Goal: Answer question/provide support: Share knowledge or assist other users

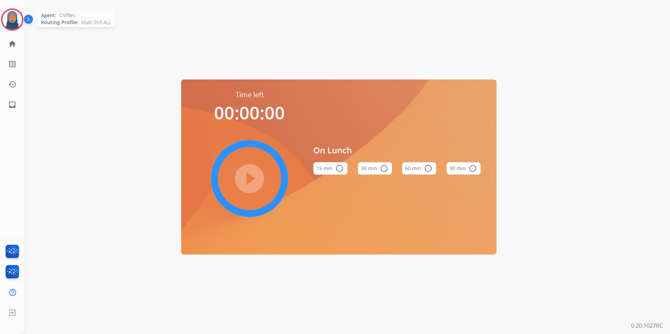
click at [20, 19] on img at bounding box center [12, 20] width 20 height 20
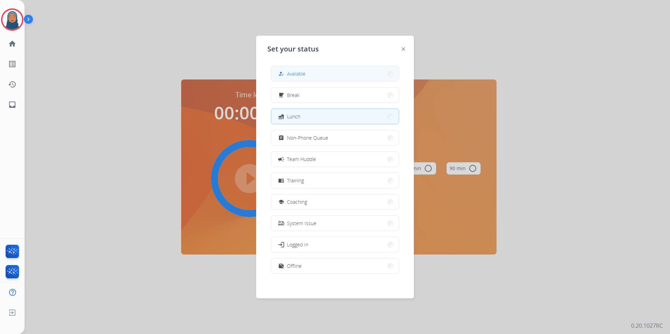
click at [281, 73] on mat-icon "how_to_reg" at bounding box center [281, 74] width 6 height 6
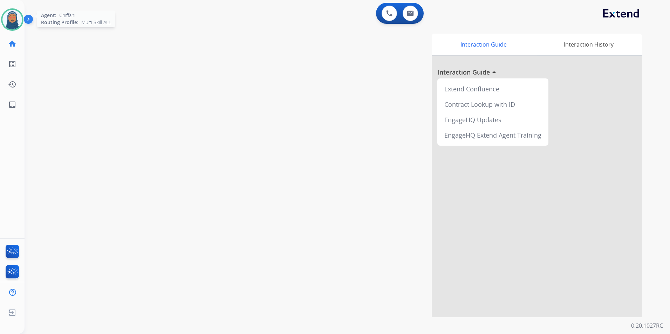
click at [12, 22] on img at bounding box center [12, 20] width 20 height 20
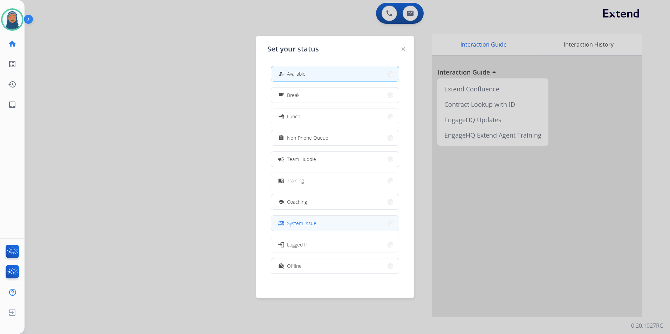
scroll to position [2, 0]
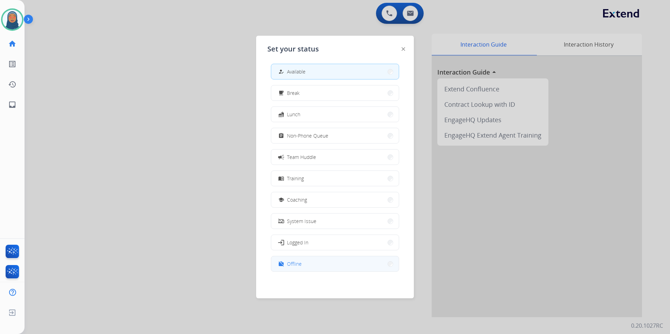
drag, startPoint x: 318, startPoint y: 267, endPoint x: 304, endPoint y: 260, distance: 16.3
click at [319, 267] on button "work_off Offline" at bounding box center [334, 263] width 127 height 15
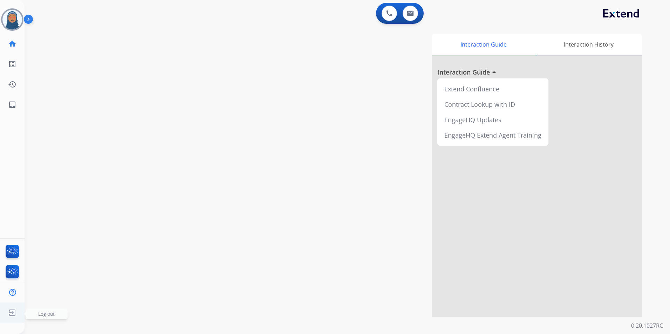
click at [11, 316] on img at bounding box center [12, 312] width 13 height 13
click at [44, 317] on span "Log out" at bounding box center [47, 314] width 42 height 11
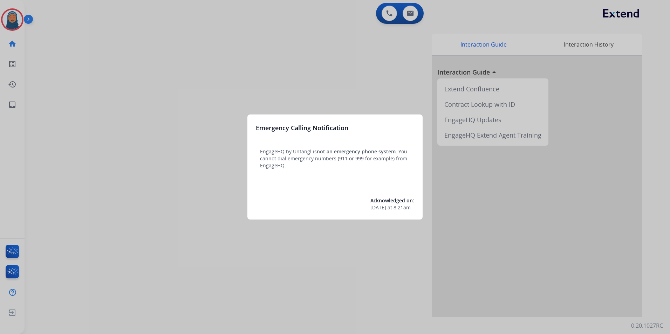
click at [69, 93] on div at bounding box center [335, 167] width 670 height 334
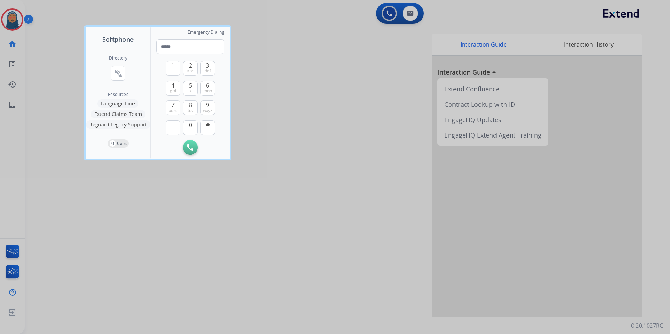
click at [59, 78] on div at bounding box center [335, 167] width 670 height 334
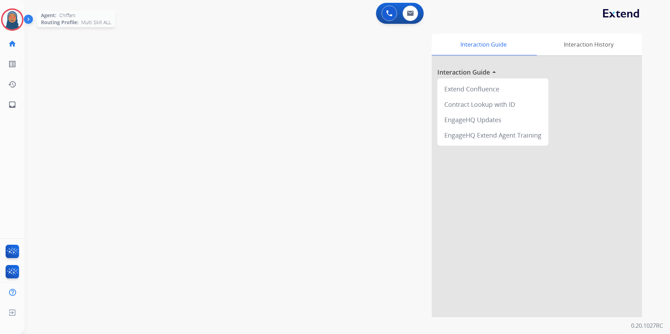
click at [12, 21] on img at bounding box center [12, 20] width 20 height 20
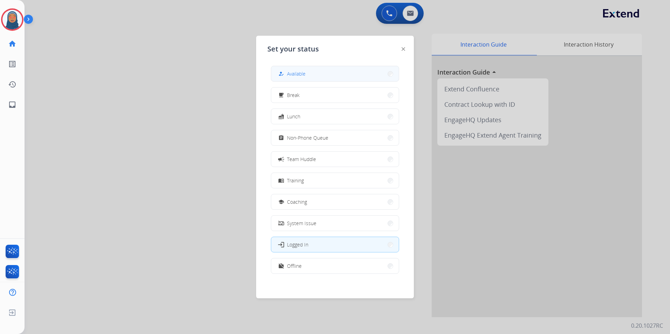
click at [324, 75] on button "how_to_reg Available" at bounding box center [334, 73] width 127 height 15
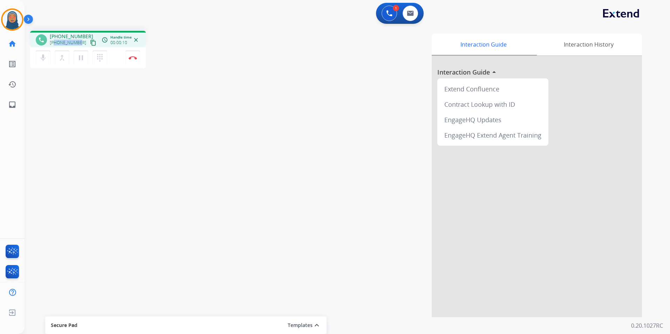
drag, startPoint x: 79, startPoint y: 43, endPoint x: 55, endPoint y: 43, distance: 24.9
click at [55, 43] on div "+19894189655 content_copy" at bounding box center [74, 43] width 48 height 8
copy span "9894189655"
click at [414, 18] on button at bounding box center [409, 13] width 15 height 15
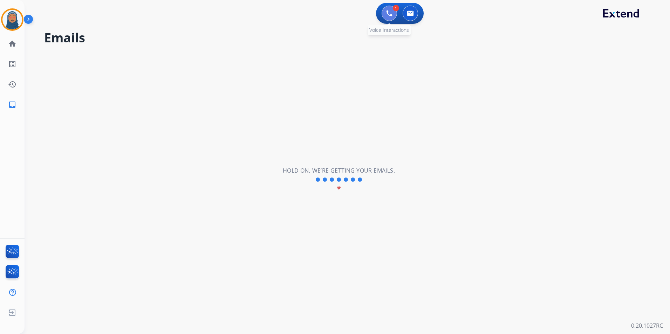
click at [389, 18] on button at bounding box center [388, 13] width 15 height 15
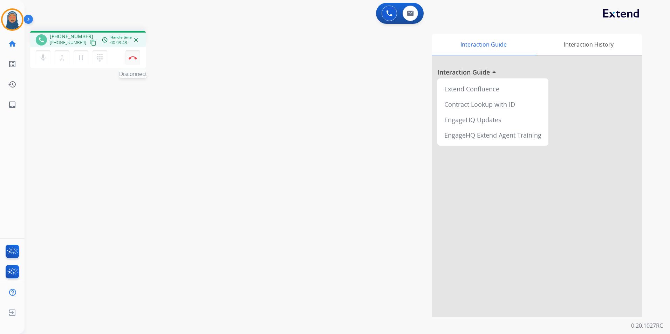
click at [133, 58] on img at bounding box center [133, 58] width 8 height 4
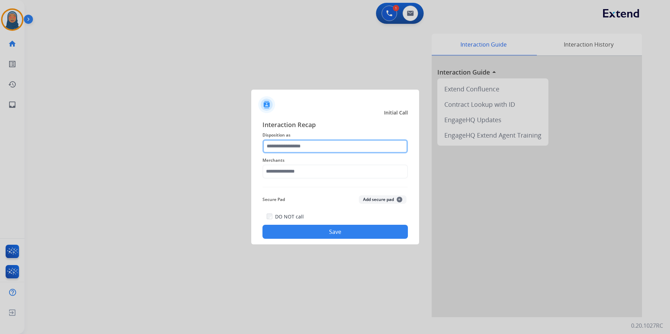
click at [319, 144] on input "text" at bounding box center [334, 146] width 145 height 14
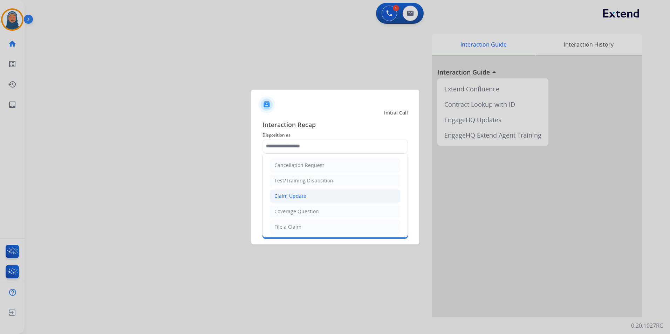
click at [304, 195] on div "Claim Update" at bounding box center [290, 196] width 32 height 7
type input "**********"
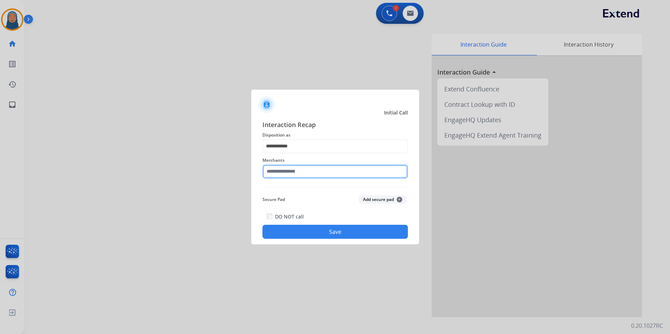
click at [310, 172] on input "text" at bounding box center [334, 172] width 145 height 14
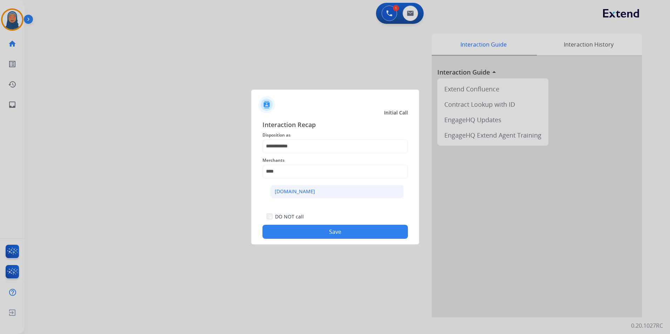
click at [284, 191] on div "Carparts.com" at bounding box center [295, 191] width 40 height 7
type input "**********"
drag, startPoint x: 330, startPoint y: 239, endPoint x: 332, endPoint y: 234, distance: 5.5
click at [330, 238] on div "**********" at bounding box center [335, 179] width 168 height 131
click at [332, 233] on button "Save" at bounding box center [334, 232] width 145 height 14
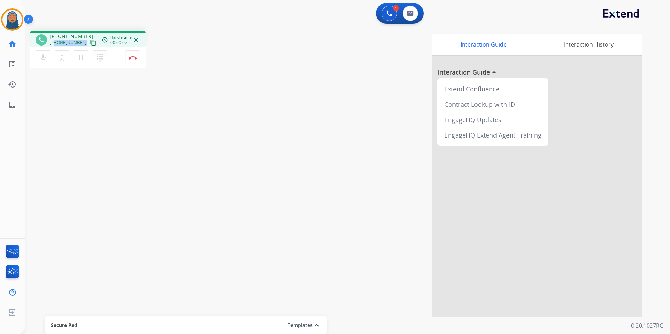
drag, startPoint x: 81, startPoint y: 43, endPoint x: 55, endPoint y: 44, distance: 25.6
click at [55, 44] on div "+13093511742 content_copy" at bounding box center [74, 43] width 48 height 8
copy div "3093511742 content_copy access_time Call metrics Queue 00:09 Hold 00:00 Talk 00…"
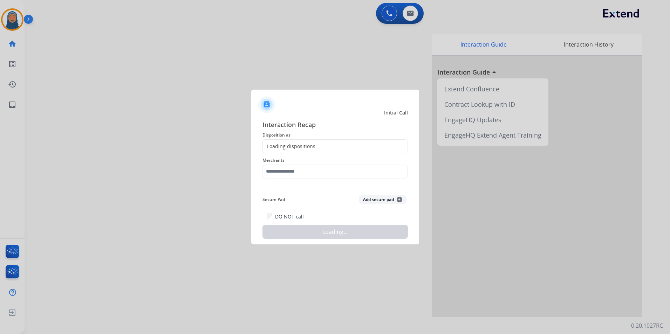
click at [136, 57] on div at bounding box center [335, 167] width 670 height 334
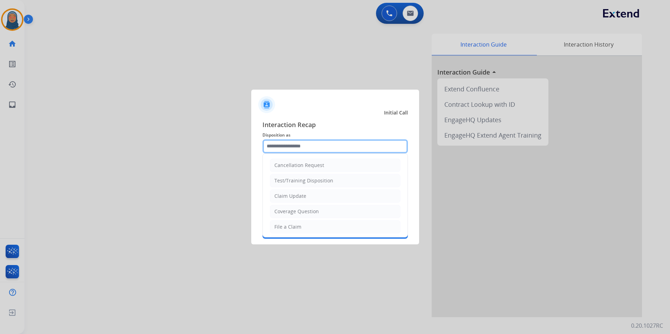
click at [306, 147] on input "text" at bounding box center [334, 146] width 145 height 14
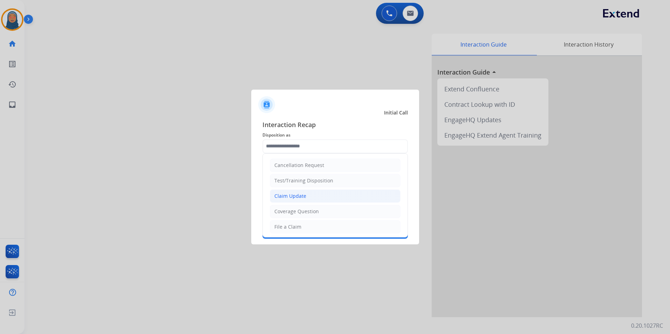
click at [306, 198] on li "Claim Update" at bounding box center [335, 195] width 131 height 13
type input "**********"
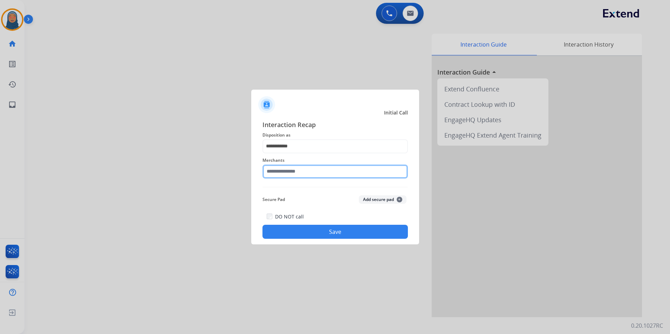
click at [306, 171] on input "text" at bounding box center [334, 172] width 145 height 14
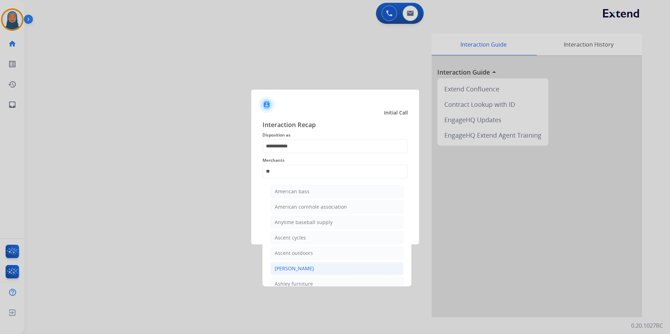
click at [300, 267] on div "Ashley - Reguard" at bounding box center [294, 268] width 39 height 7
type input "**********"
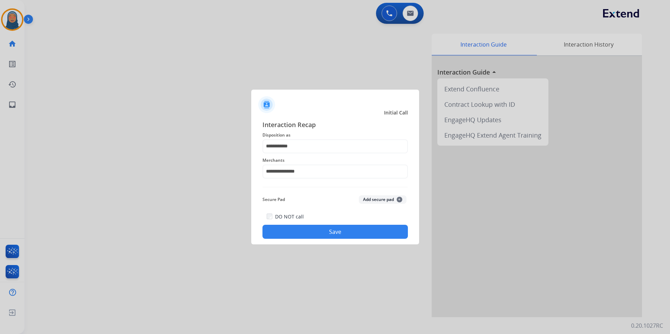
click at [353, 235] on button "Save" at bounding box center [334, 232] width 145 height 14
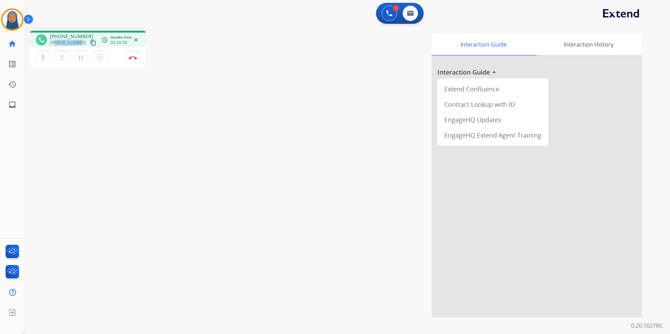
drag, startPoint x: 79, startPoint y: 41, endPoint x: 55, endPoint y: 43, distance: 24.3
click at [55, 43] on div "+13127307653 content_copy" at bounding box center [74, 43] width 48 height 8
copy span "3127307653"
click at [408, 17] on button at bounding box center [409, 13] width 15 height 15
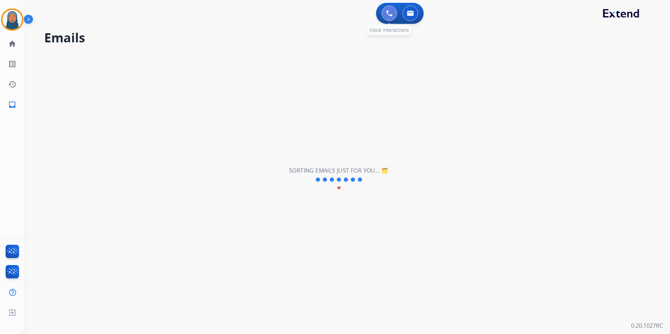
click at [392, 15] on button at bounding box center [388, 13] width 15 height 15
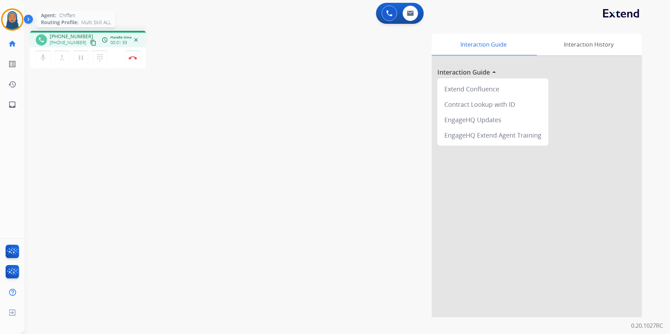
click at [16, 25] on img at bounding box center [12, 20] width 20 height 20
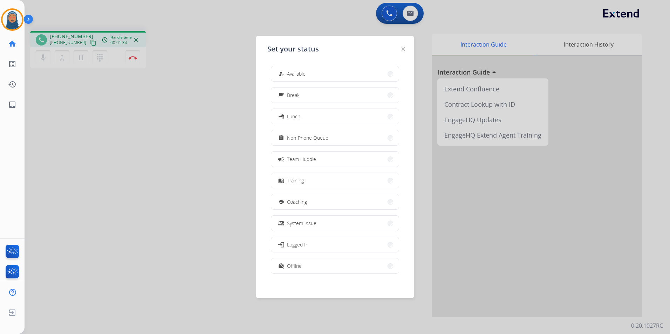
drag, startPoint x: 213, startPoint y: 102, endPoint x: 246, endPoint y: 77, distance: 41.0
click at [214, 102] on div at bounding box center [335, 167] width 670 height 334
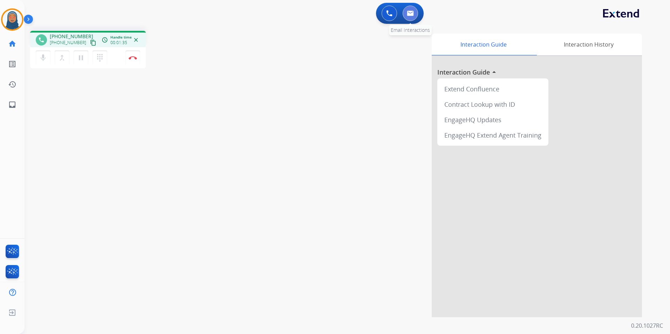
click at [412, 12] on img at bounding box center [410, 14] width 7 height 6
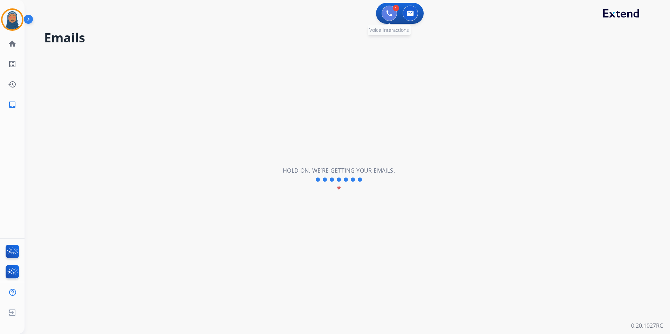
click at [392, 15] on button at bounding box center [388, 13] width 15 height 15
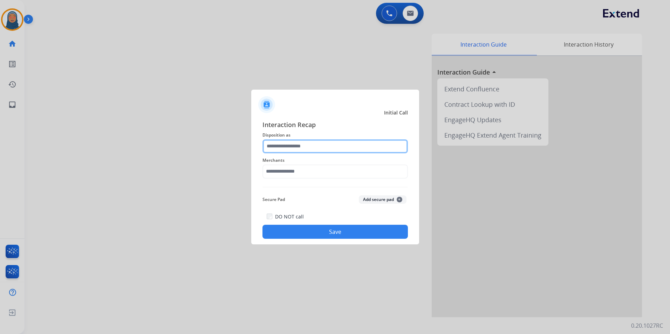
click at [315, 143] on input "text" at bounding box center [334, 146] width 145 height 14
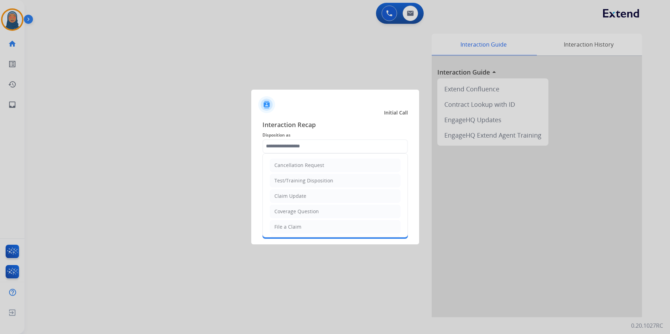
click at [302, 200] on li "Claim Update" at bounding box center [335, 195] width 131 height 13
type input "**********"
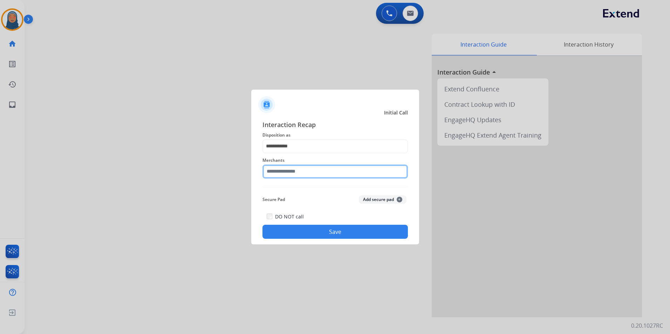
click at [298, 171] on input "text" at bounding box center [334, 172] width 145 height 14
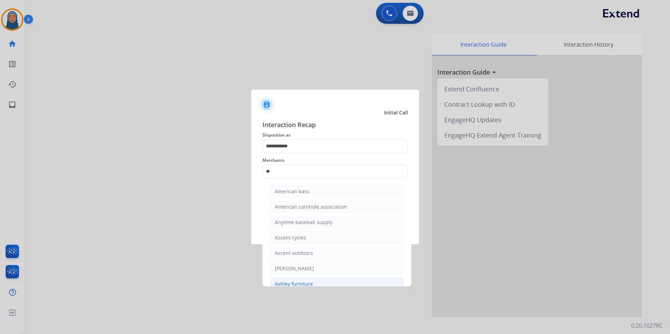
click at [313, 281] on li "Ashley furniture" at bounding box center [336, 283] width 133 height 13
type input "**********"
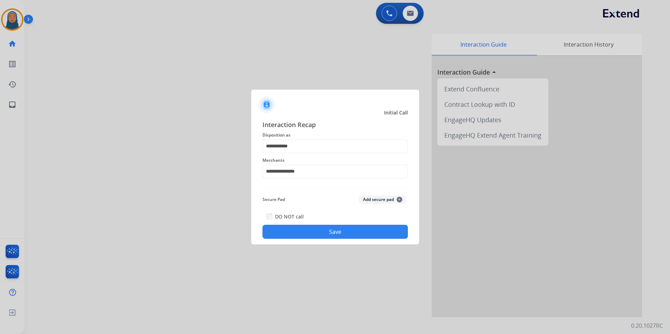
click at [340, 233] on button "Save" at bounding box center [334, 232] width 145 height 14
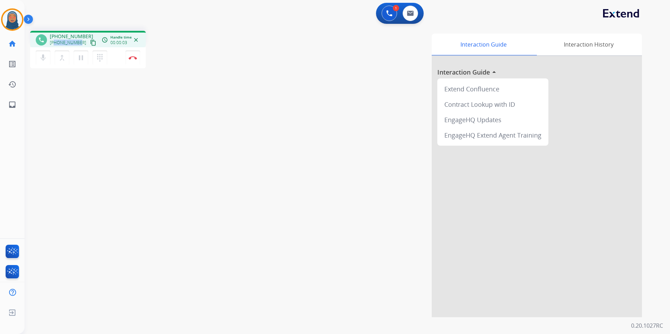
drag, startPoint x: 78, startPoint y: 44, endPoint x: 55, endPoint y: 44, distance: 23.1
click at [55, 44] on span "+19087981621" at bounding box center [68, 43] width 36 height 6
copy span "9087981621"
drag, startPoint x: 142, startPoint y: 65, endPoint x: 128, endPoint y: 60, distance: 15.1
click at [142, 65] on div "mic Mute merge_type Bridge pause Hold dialpad Dialpad Disconnect" at bounding box center [88, 57] width 116 height 21
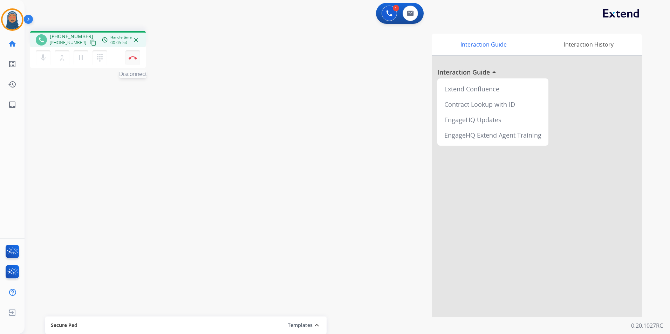
click at [128, 59] on button "Disconnect" at bounding box center [132, 57] width 15 height 15
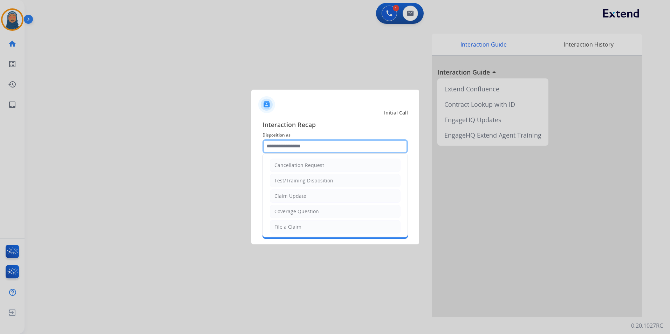
click at [287, 146] on input "text" at bounding box center [334, 146] width 145 height 14
drag, startPoint x: 303, startPoint y: 229, endPoint x: 300, endPoint y: 188, distance: 40.7
click at [303, 227] on li "File a Claim" at bounding box center [335, 226] width 131 height 13
type input "**********"
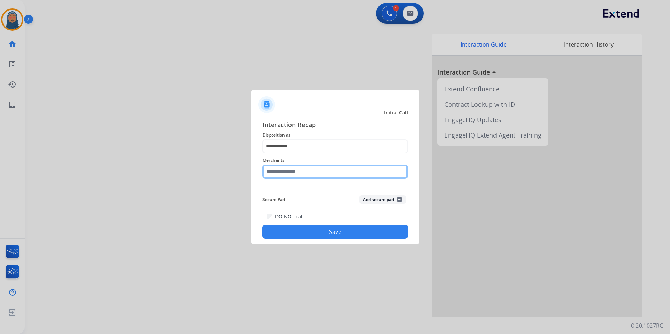
click at [300, 173] on input "text" at bounding box center [334, 172] width 145 height 14
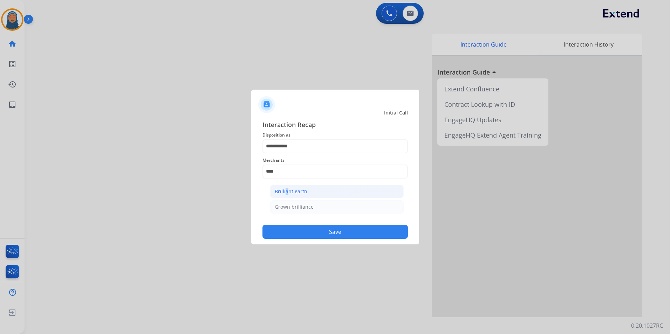
drag, startPoint x: 284, startPoint y: 189, endPoint x: 293, endPoint y: 203, distance: 16.8
click at [284, 189] on div "Brilliant earth" at bounding box center [291, 191] width 33 height 7
type input "**********"
click at [326, 232] on button "Save" at bounding box center [334, 232] width 145 height 14
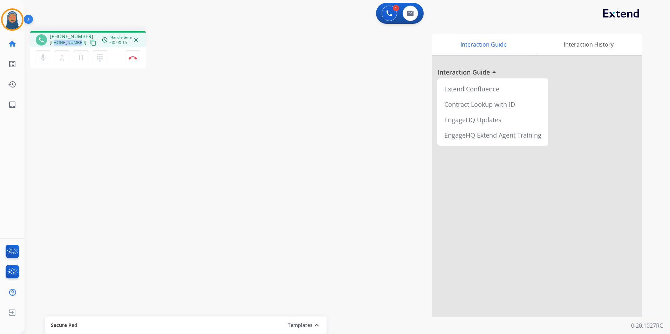
drag, startPoint x: 79, startPoint y: 44, endPoint x: 55, endPoint y: 43, distance: 24.2
click at [55, 43] on div "+12043923812 content_copy" at bounding box center [74, 43] width 48 height 8
copy span "2043923812"
click at [138, 62] on button "Disconnect" at bounding box center [132, 57] width 15 height 15
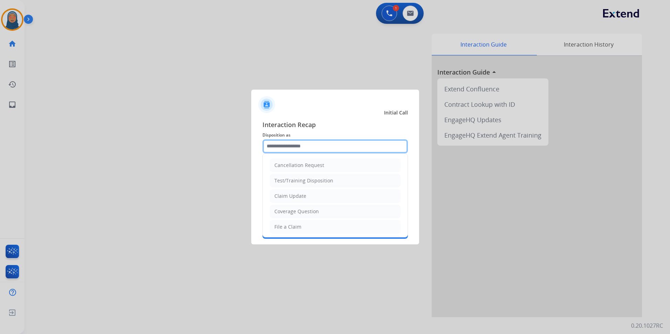
click at [309, 146] on input "text" at bounding box center [334, 146] width 145 height 14
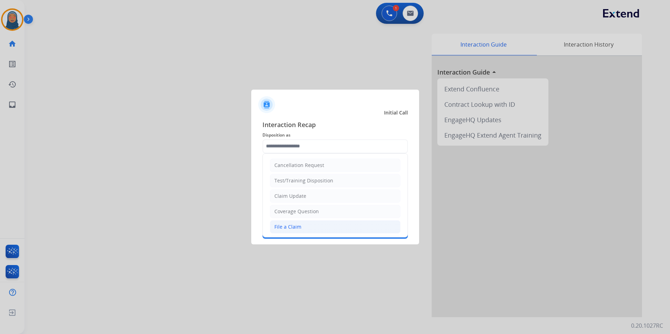
click at [311, 228] on li "File a Claim" at bounding box center [335, 226] width 131 height 13
type input "**********"
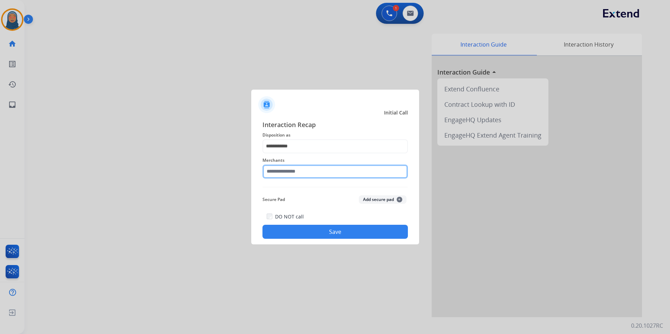
click at [310, 176] on input "text" at bounding box center [334, 172] width 145 height 14
drag, startPoint x: 300, startPoint y: 169, endPoint x: 134, endPoint y: 163, distance: 166.5
click at [0, 163] on app-contact-recap-modal "**********" at bounding box center [0, 167] width 0 height 334
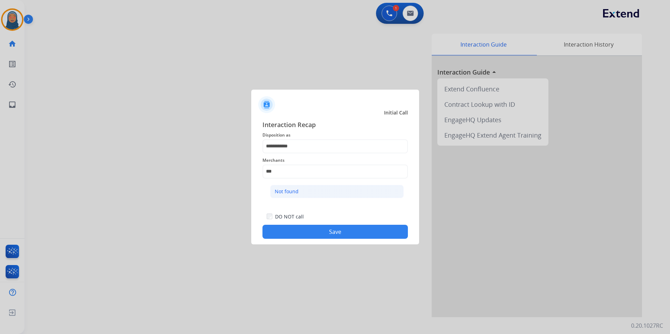
click at [332, 192] on li "Not found" at bounding box center [336, 191] width 133 height 13
type input "*********"
click at [337, 237] on button "Save" at bounding box center [334, 232] width 145 height 14
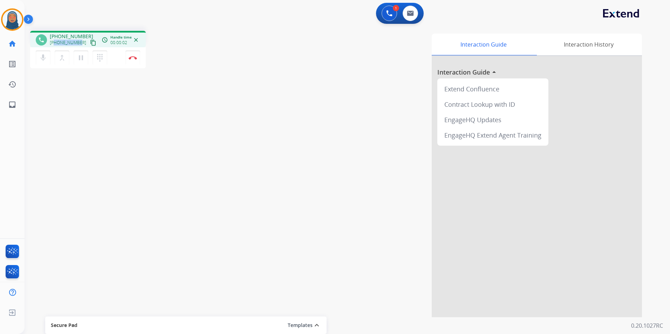
drag, startPoint x: 79, startPoint y: 43, endPoint x: 55, endPoint y: 44, distance: 23.9
click at [55, 44] on div "+12816208884 content_copy" at bounding box center [74, 43] width 48 height 8
copy span "2816208884"
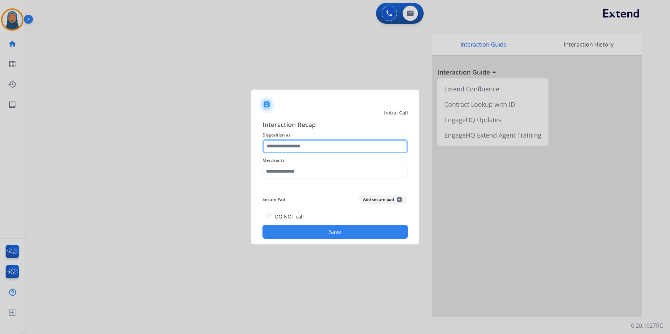
click at [330, 144] on input "text" at bounding box center [334, 146] width 145 height 14
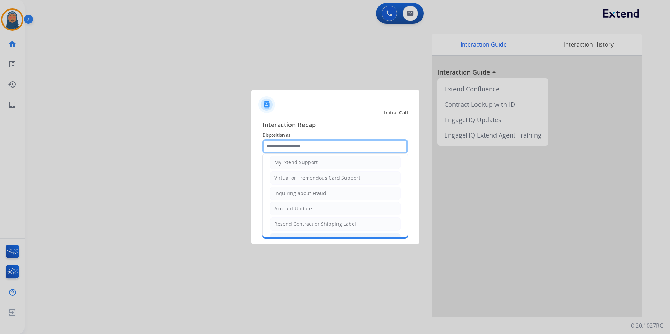
scroll to position [109, 0]
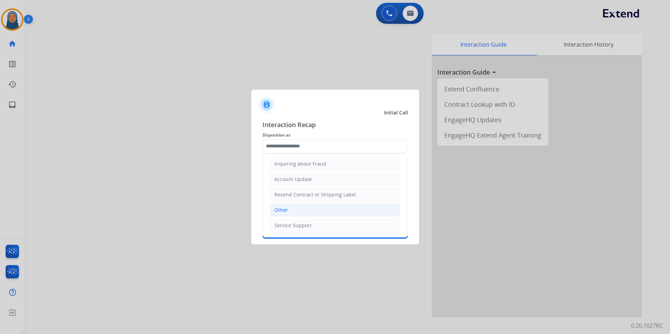
click at [294, 210] on li "Other" at bounding box center [335, 209] width 131 height 13
type input "*****"
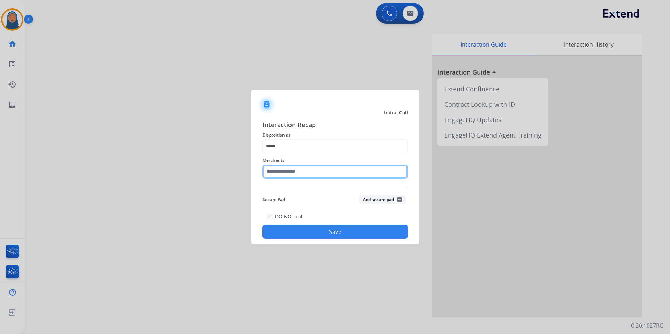
click at [302, 174] on input "text" at bounding box center [334, 172] width 145 height 14
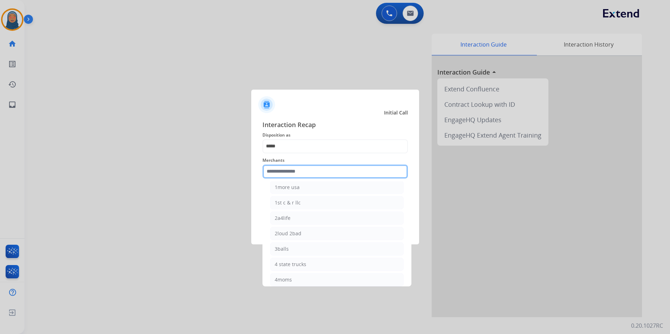
click at [307, 174] on input "text" at bounding box center [334, 172] width 145 height 14
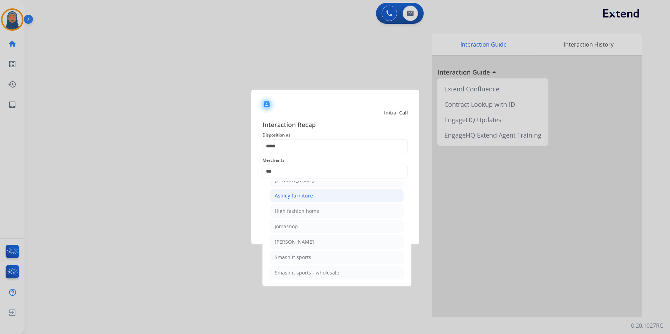
click at [303, 198] on div "Ashley furniture" at bounding box center [294, 195] width 38 height 7
type input "**********"
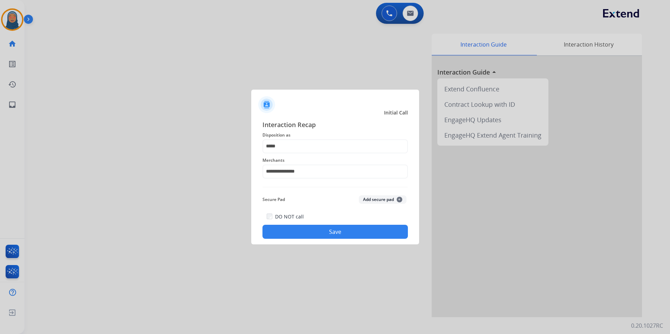
click at [326, 234] on button "Save" at bounding box center [334, 232] width 145 height 14
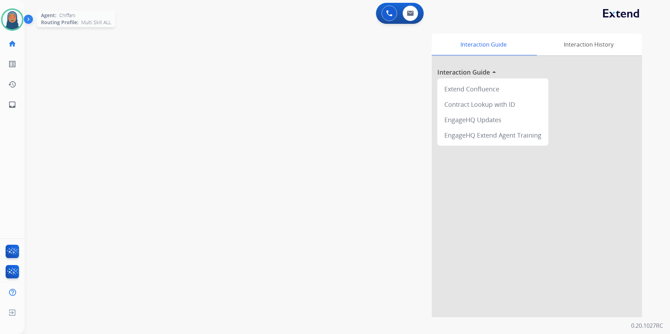
click at [6, 22] on img at bounding box center [12, 20] width 20 height 20
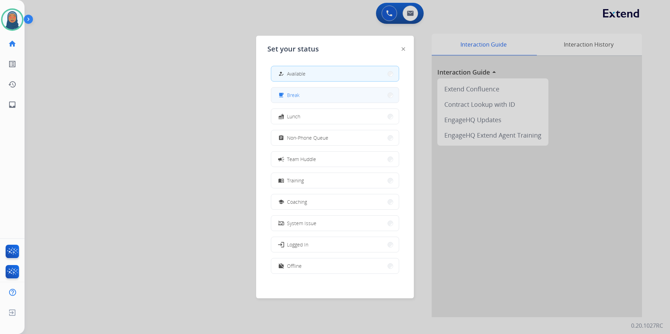
scroll to position [2, 0]
click at [312, 95] on button "free_breakfast Break" at bounding box center [334, 92] width 127 height 15
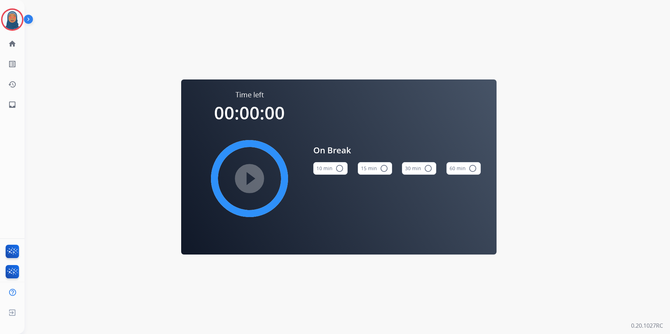
click at [380, 166] on mat-icon "radio_button_unchecked" at bounding box center [384, 168] width 8 height 8
click at [10, 18] on img at bounding box center [12, 20] width 20 height 20
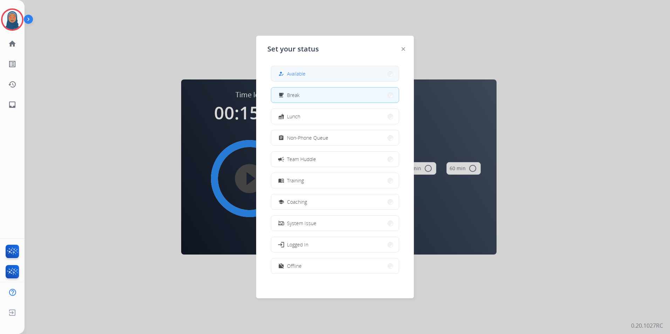
click at [298, 72] on span "Available" at bounding box center [296, 73] width 19 height 7
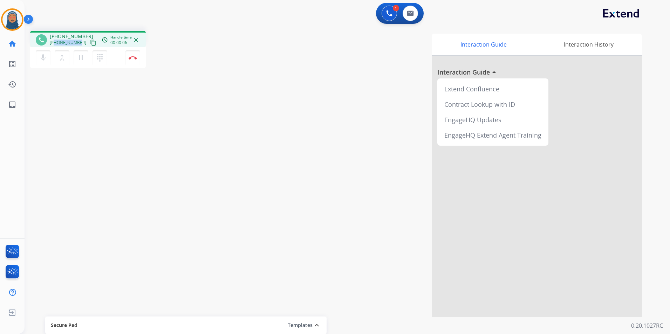
drag, startPoint x: 78, startPoint y: 43, endPoint x: 55, endPoint y: 45, distance: 23.9
click at [55, 45] on span "+17036718513" at bounding box center [68, 43] width 36 height 6
copy span "7036718513"
click at [134, 59] on img at bounding box center [133, 58] width 8 height 4
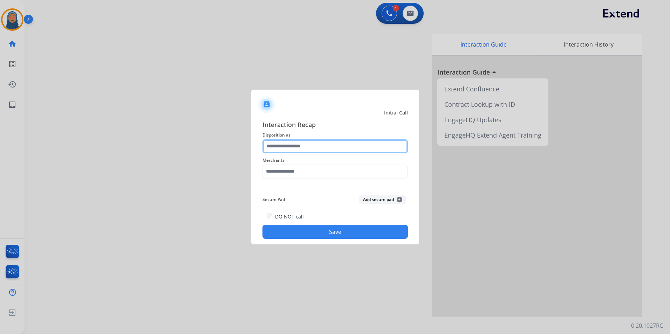
click at [309, 146] on input "text" at bounding box center [334, 146] width 145 height 14
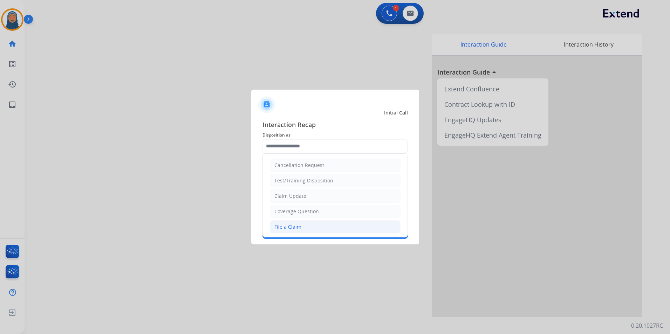
click at [300, 224] on div "File a Claim" at bounding box center [287, 226] width 27 height 7
type input "**********"
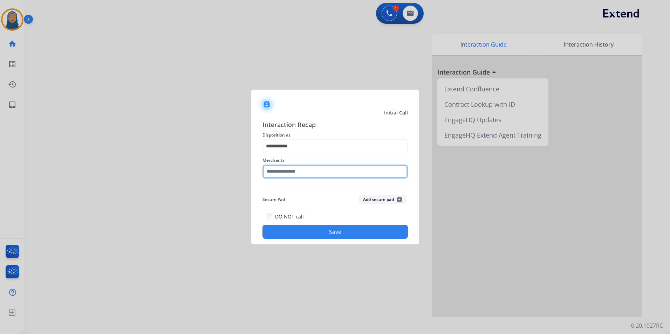
click at [304, 174] on input "text" at bounding box center [334, 172] width 145 height 14
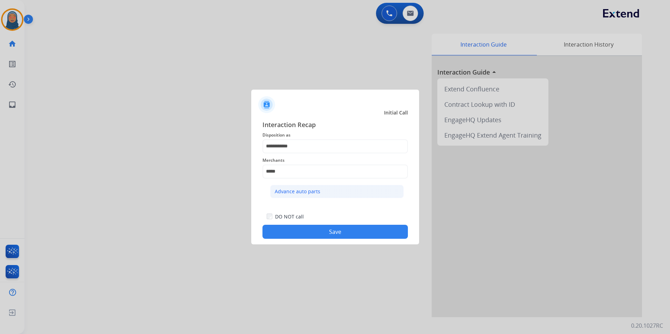
click at [313, 194] on div "Advance auto parts" at bounding box center [298, 191] width 46 height 7
type input "**********"
click at [331, 231] on button "Save" at bounding box center [334, 232] width 145 height 14
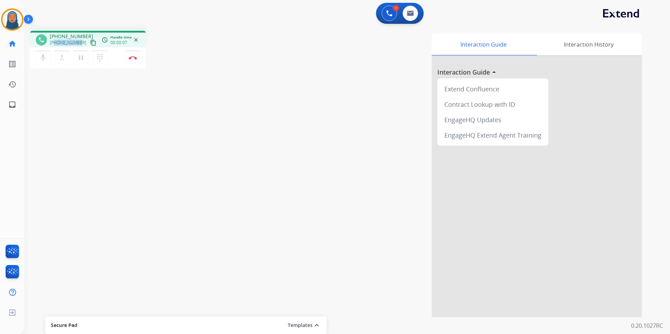
drag, startPoint x: 79, startPoint y: 43, endPoint x: 56, endPoint y: 44, distance: 23.5
click at [56, 44] on div "+14152353193 content_copy" at bounding box center [74, 43] width 48 height 8
copy span "4152353193"
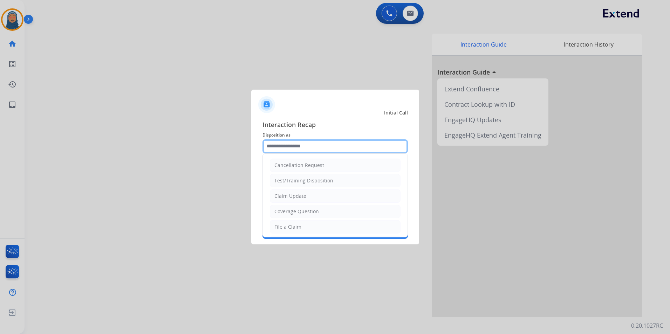
click at [304, 146] on input "text" at bounding box center [334, 146] width 145 height 14
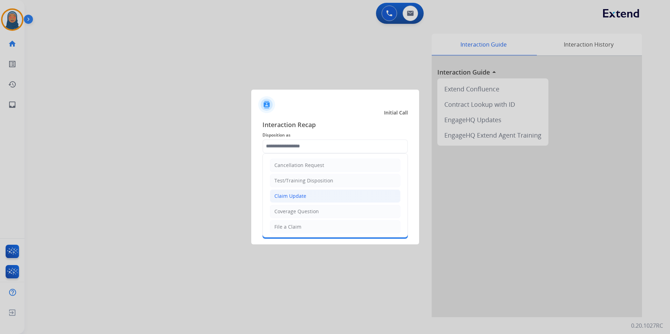
click at [295, 198] on div "Claim Update" at bounding box center [290, 196] width 32 height 7
type input "**********"
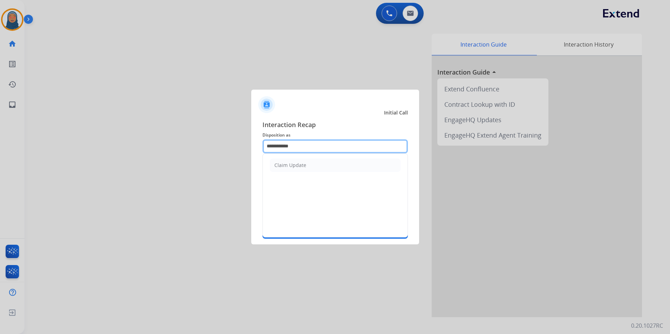
drag, startPoint x: 305, startPoint y: 151, endPoint x: 149, endPoint y: 130, distance: 157.6
click at [0, 130] on app-contact-recap-modal "**********" at bounding box center [0, 167] width 0 height 334
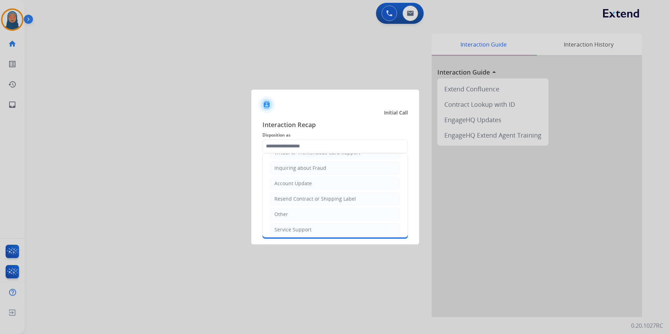
click at [290, 216] on li "Other" at bounding box center [335, 214] width 131 height 13
type input "*****"
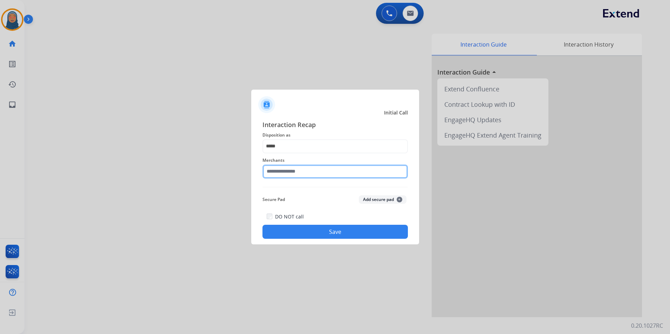
click at [303, 171] on input "text" at bounding box center [334, 172] width 145 height 14
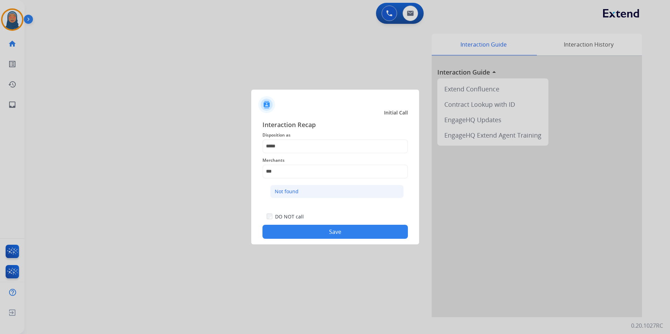
click at [302, 191] on li "Not found" at bounding box center [336, 191] width 133 height 13
type input "*********"
click at [319, 230] on button "Save" at bounding box center [334, 232] width 145 height 14
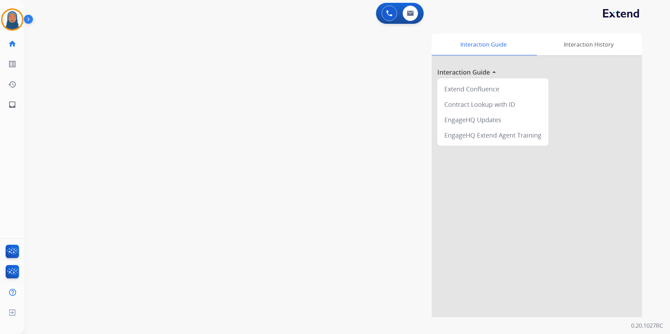
drag, startPoint x: 13, startPoint y: 23, endPoint x: 34, endPoint y: 26, distance: 21.9
click at [13, 23] on img at bounding box center [12, 20] width 20 height 20
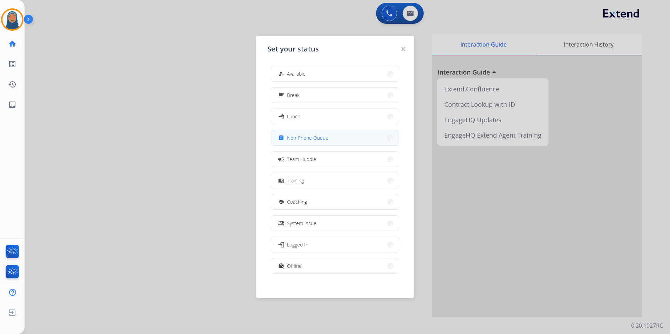
click at [304, 139] on span "Non-Phone Queue" at bounding box center [307, 137] width 41 height 7
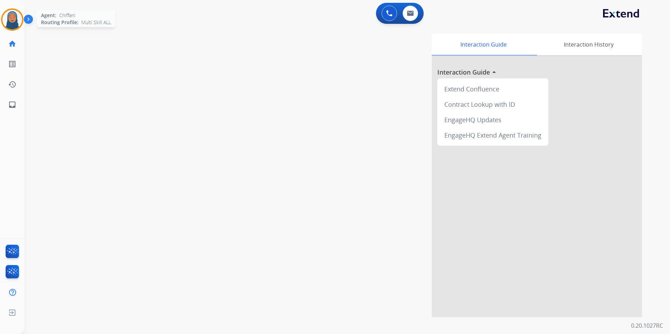
click at [11, 21] on img at bounding box center [12, 20] width 20 height 20
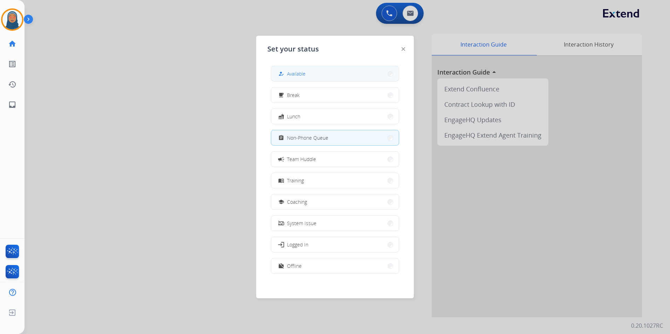
click at [304, 71] on span "Available" at bounding box center [296, 73] width 19 height 7
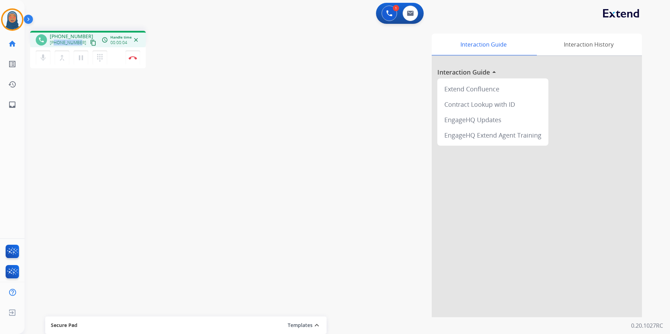
drag, startPoint x: 79, startPoint y: 43, endPoint x: 55, endPoint y: 46, distance: 24.3
click at [55, 46] on div "+19254514926 content_copy" at bounding box center [74, 43] width 48 height 8
copy span "9254514926"
click at [136, 56] on img at bounding box center [133, 58] width 8 height 4
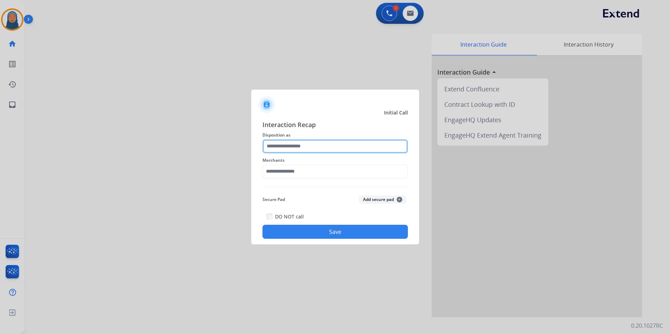
click at [293, 151] on input "text" at bounding box center [334, 146] width 145 height 14
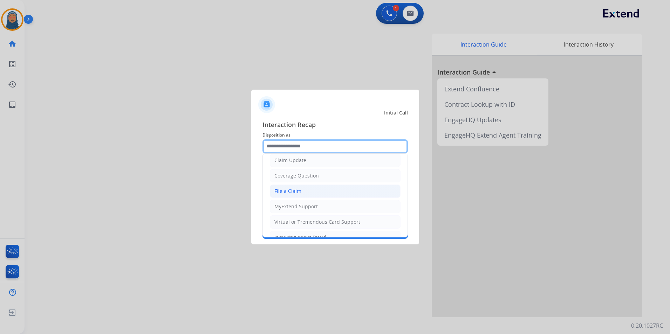
scroll to position [35, 0]
click at [304, 161] on div "Claim Update" at bounding box center [290, 161] width 32 height 7
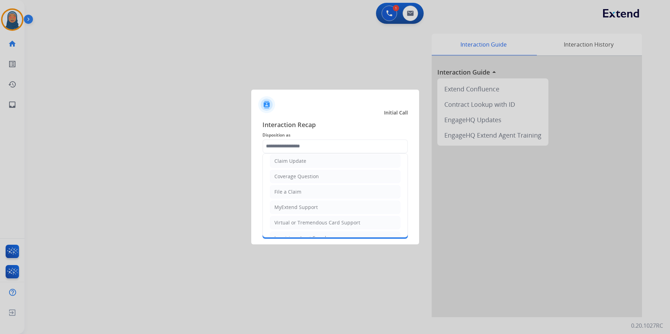
type input "**********"
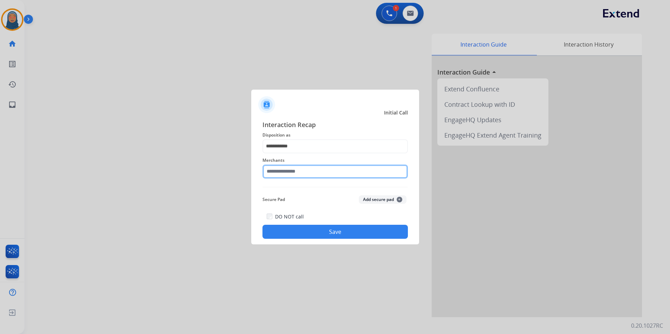
click at [305, 174] on input "text" at bounding box center [334, 172] width 145 height 14
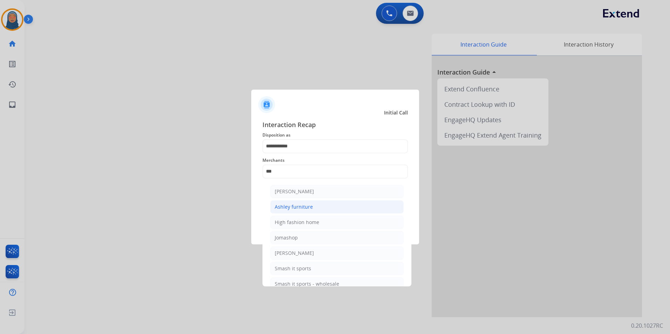
click at [313, 206] on li "Ashley furniture" at bounding box center [336, 206] width 133 height 13
type input "**********"
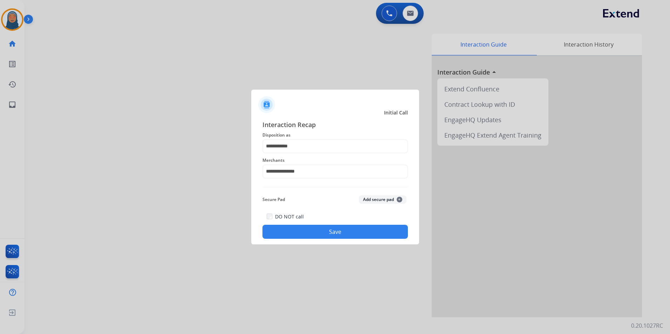
click at [337, 235] on button "Save" at bounding box center [334, 232] width 145 height 14
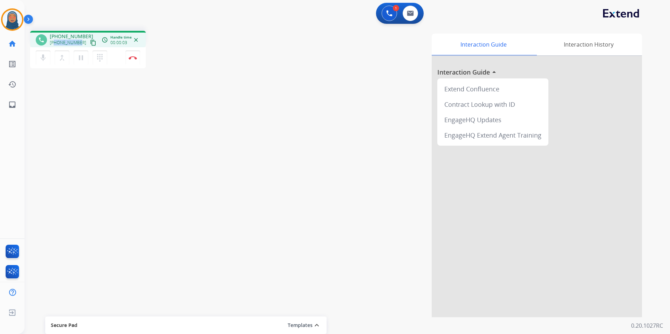
drag, startPoint x: 79, startPoint y: 44, endPoint x: 55, endPoint y: 45, distance: 23.8
click at [55, 45] on div "+12096788956 content_copy" at bounding box center [74, 43] width 48 height 8
copy span "2096788956"
click at [133, 58] on img at bounding box center [133, 58] width 8 height 4
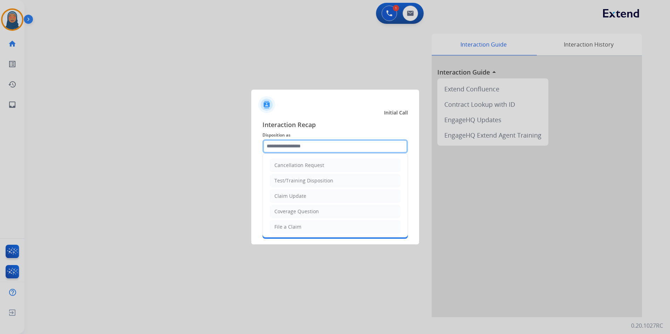
click at [310, 144] on input "text" at bounding box center [334, 146] width 145 height 14
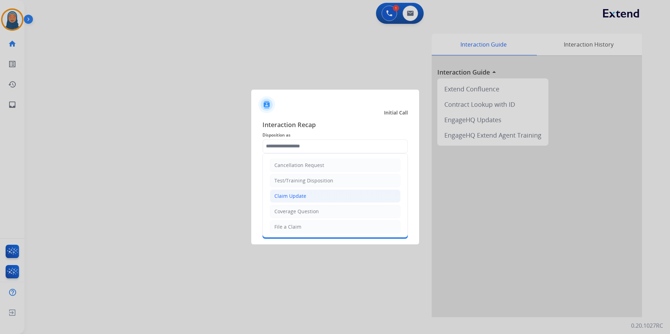
drag, startPoint x: 307, startPoint y: 199, endPoint x: 307, endPoint y: 190, distance: 8.4
click at [307, 197] on li "Claim Update" at bounding box center [335, 195] width 131 height 13
type input "**********"
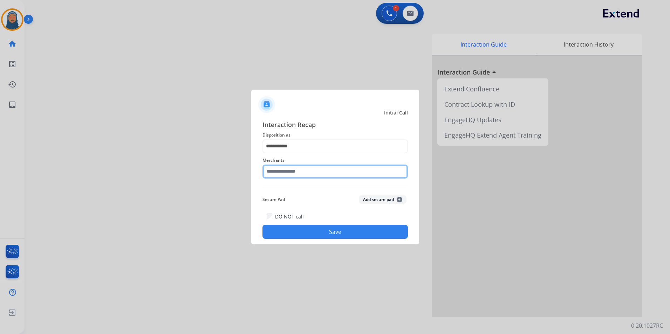
click at [308, 170] on input "text" at bounding box center [334, 172] width 145 height 14
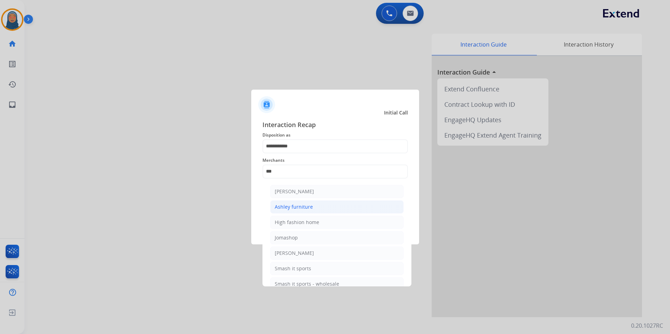
click at [304, 208] on div "Ashley furniture" at bounding box center [294, 206] width 38 height 7
type input "**********"
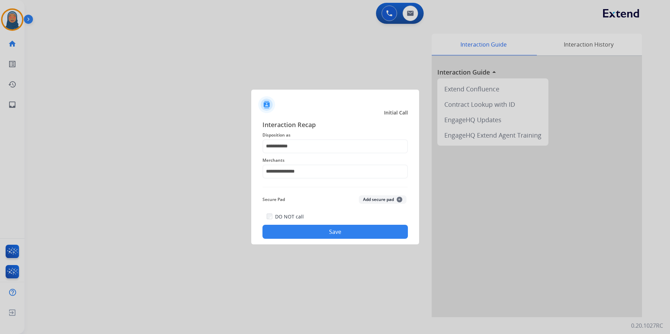
click at [335, 231] on button "Save" at bounding box center [334, 232] width 145 height 14
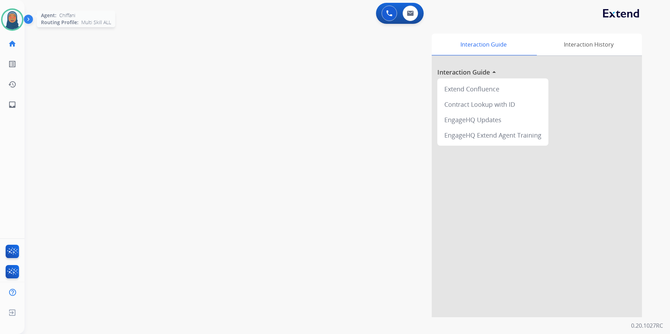
click at [9, 16] on img at bounding box center [12, 20] width 20 height 20
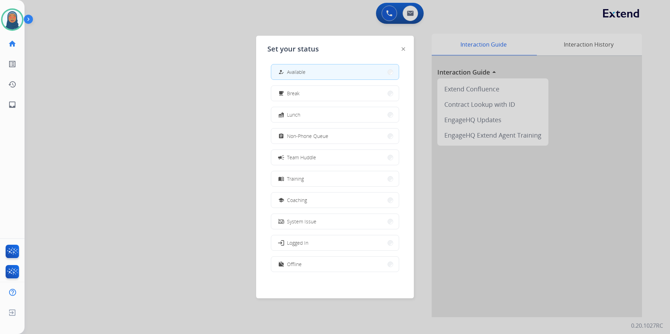
scroll to position [2, 0]
click at [332, 268] on button "work_off Offline" at bounding box center [334, 263] width 127 height 15
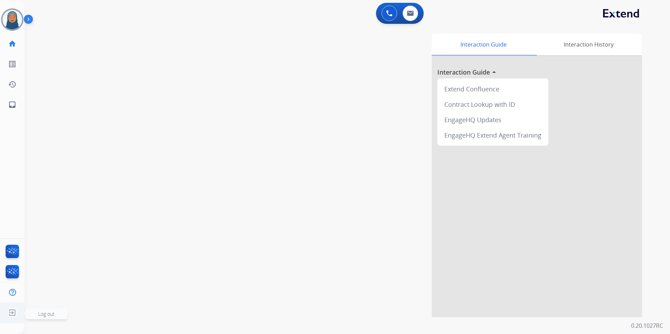
click at [44, 314] on span "Log out" at bounding box center [46, 314] width 16 height 7
